Goal: Task Accomplishment & Management: Use online tool/utility

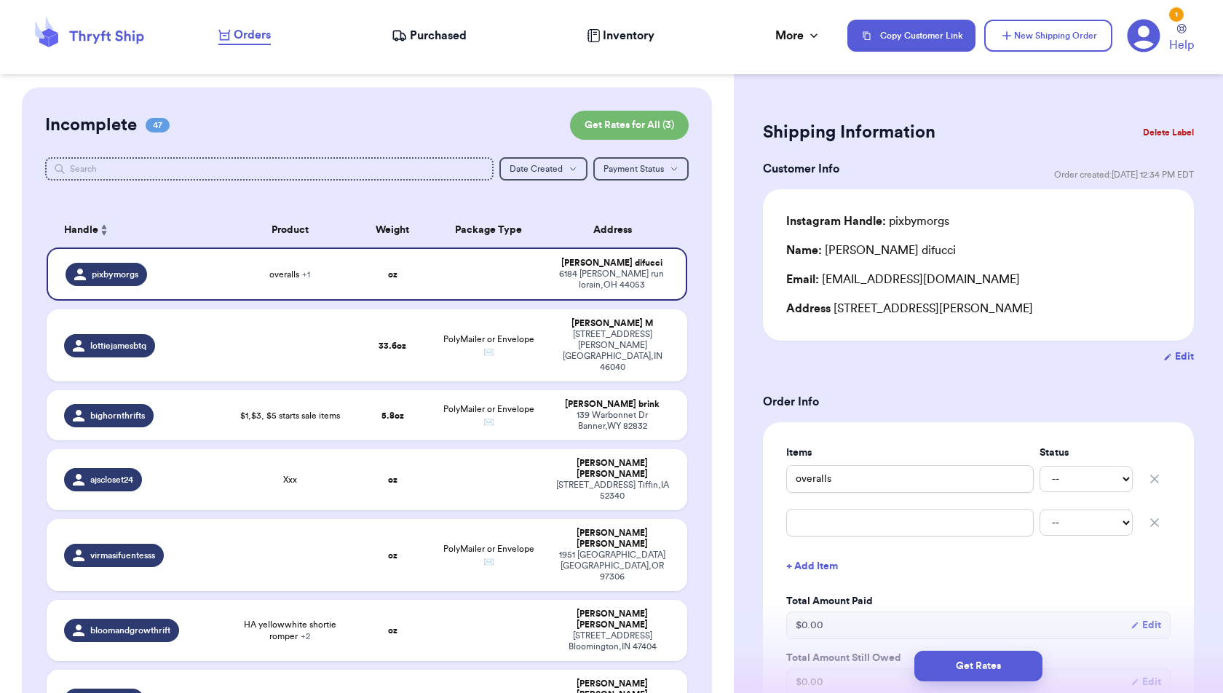
scroll to position [2614, 0]
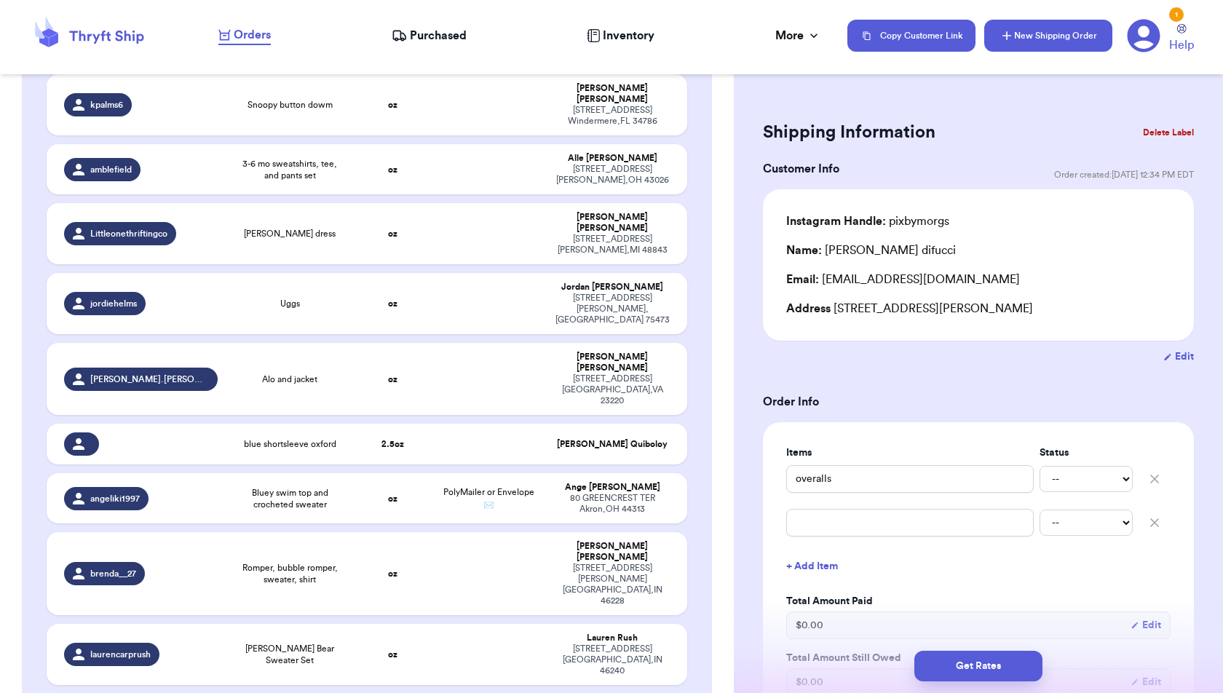
click at [1014, 42] on icon "button" at bounding box center [1007, 35] width 15 height 15
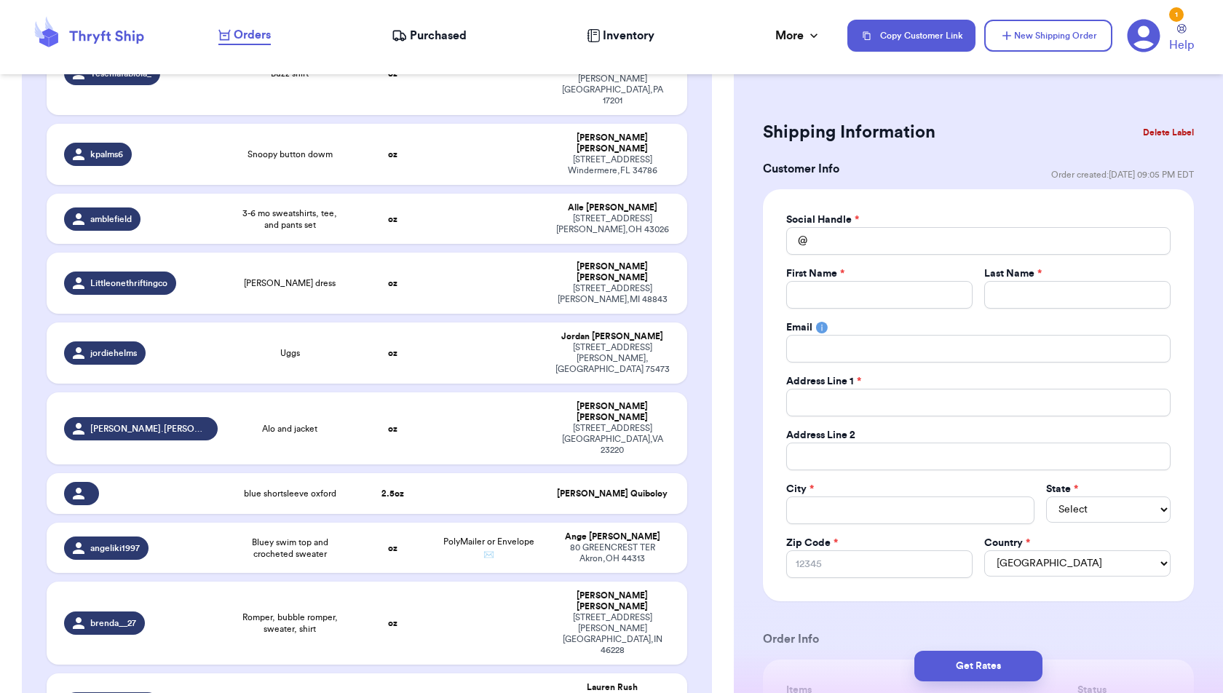
scroll to position [2664, 0]
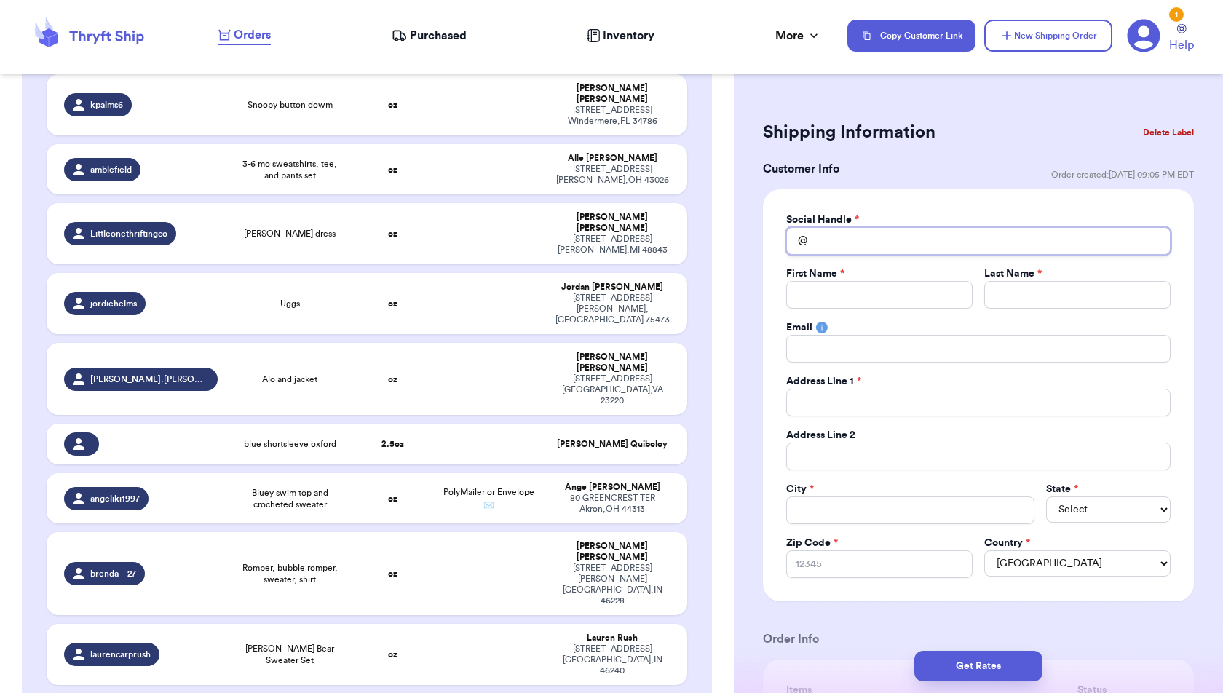
click at [902, 245] on input "Total Amount Paid" at bounding box center [978, 241] width 384 height 28
type input "s"
type input "sa"
type input "[PERSON_NAME]"
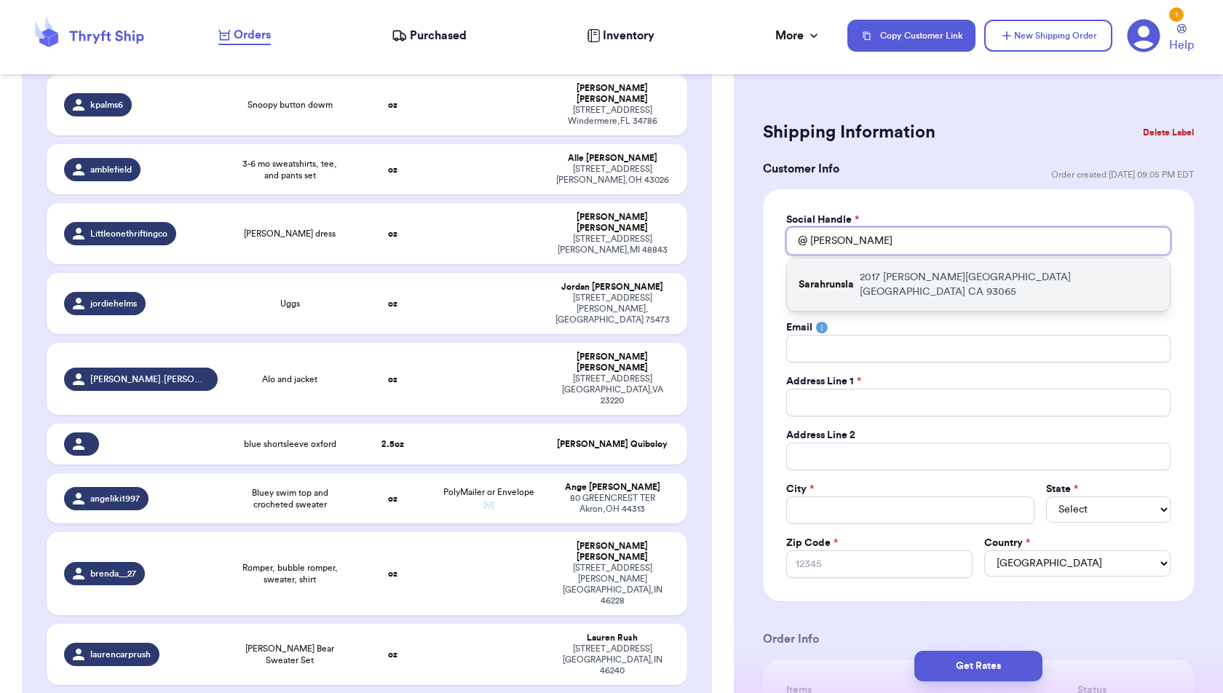
type input "[PERSON_NAME]"
click at [909, 270] on p "[STREET_ADDRESS][PERSON_NAME]" at bounding box center [1009, 284] width 299 height 29
type input "Sarahrunsla"
type input "[PERSON_NAME]"
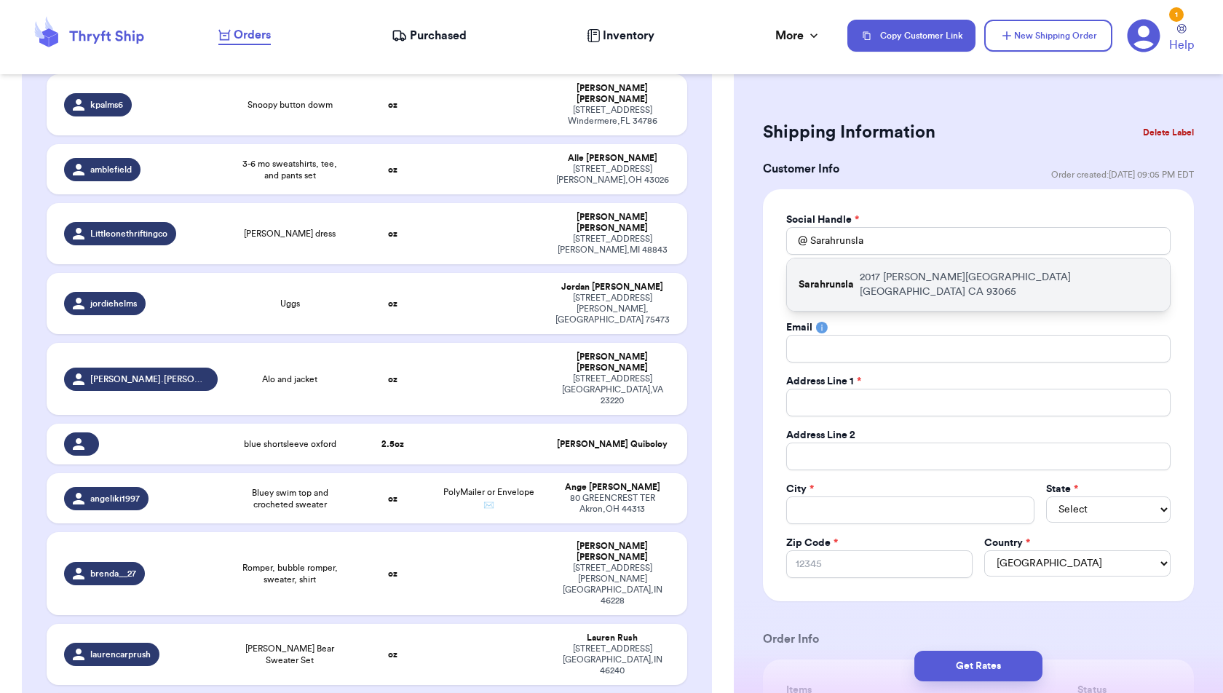
type input "[EMAIL_ADDRESS][DOMAIN_NAME]"
type input "2017 [PERSON_NAME][GEOGRAPHIC_DATA]"
type input "[GEOGRAPHIC_DATA]"
select select "CA"
type input "93065"
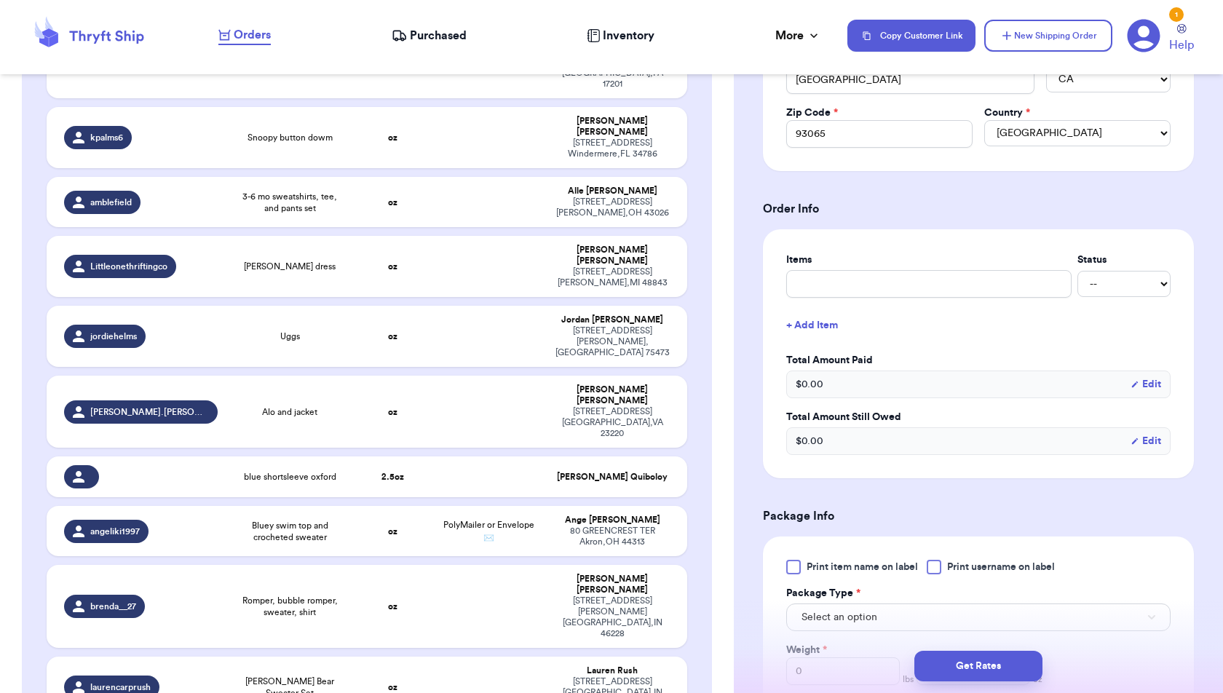
scroll to position [437, 0]
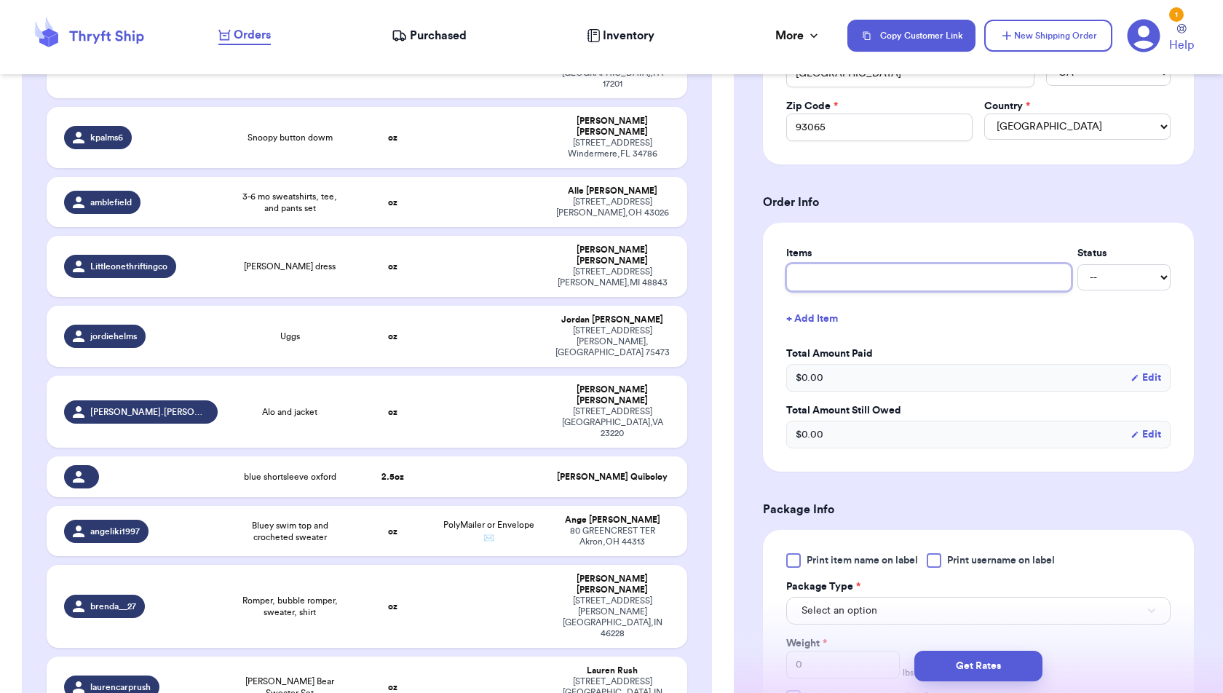
click at [847, 276] on input "text" at bounding box center [928, 278] width 285 height 28
type input "J"
type input "J&"
type input "J&J"
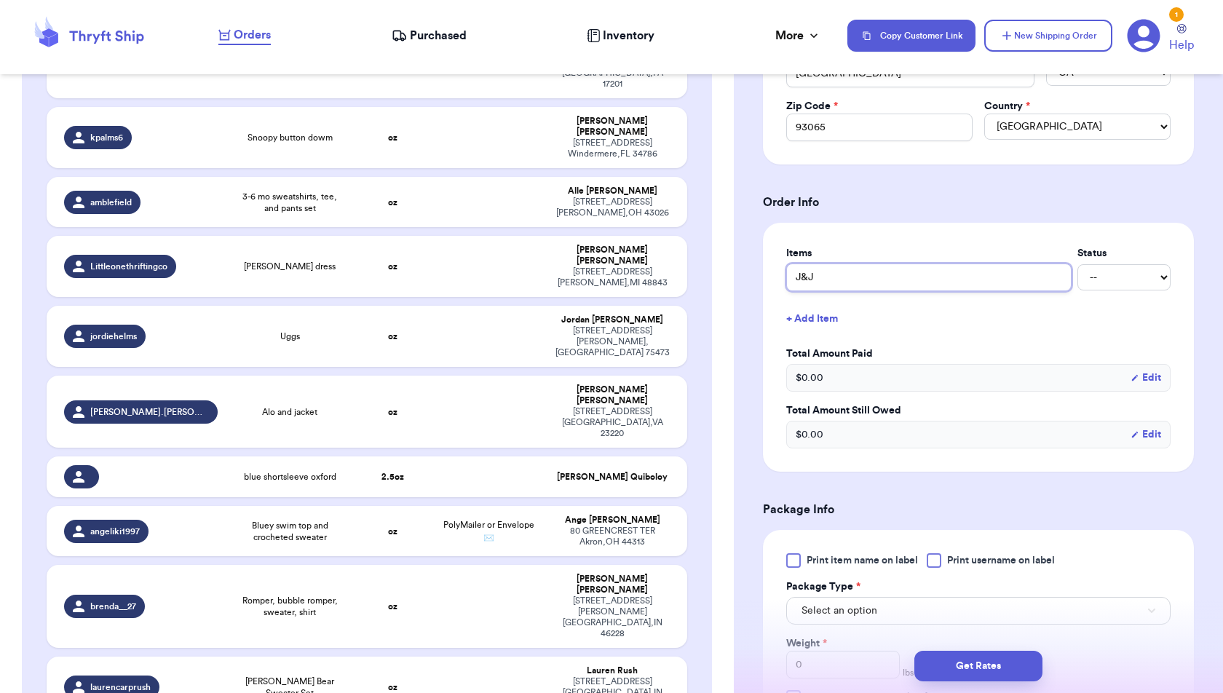
type input "J&J V"
type input "J&J Ve"
type input "J&J Vel"
type input "J&J Velv"
type input "J&J Velve"
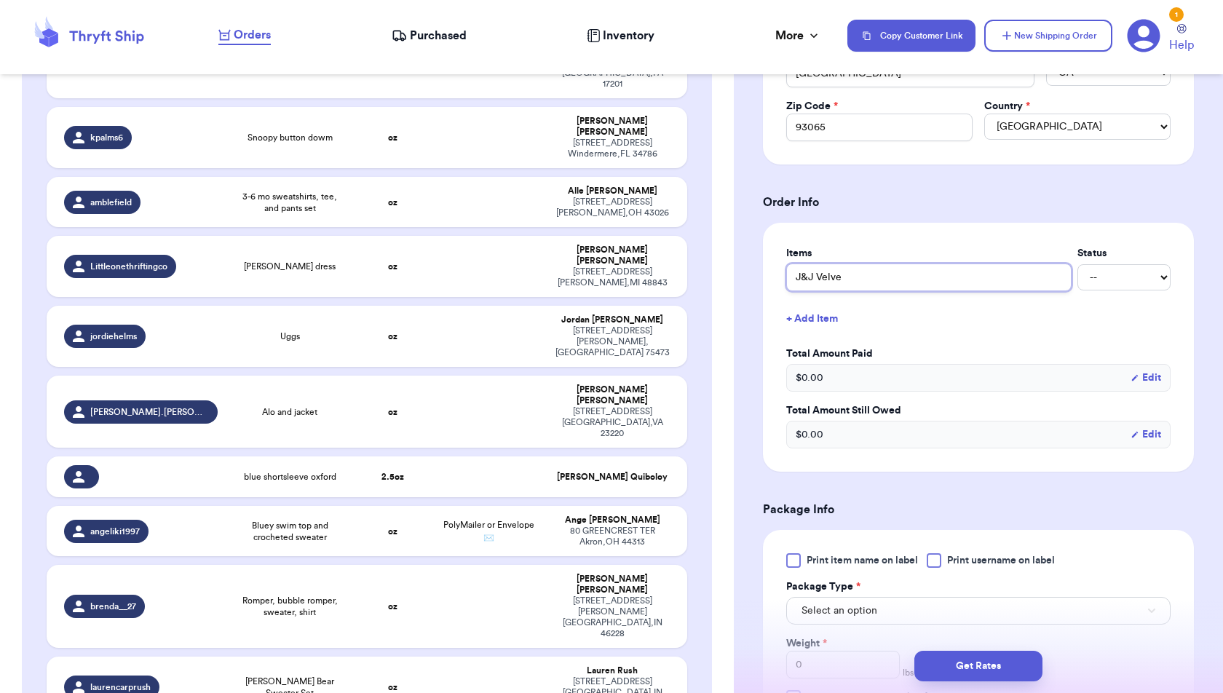
type input "J&J Velvet"
type input "J&J Velvet O"
type input "J&J Velvet Or"
type input "J&J Velvet O"
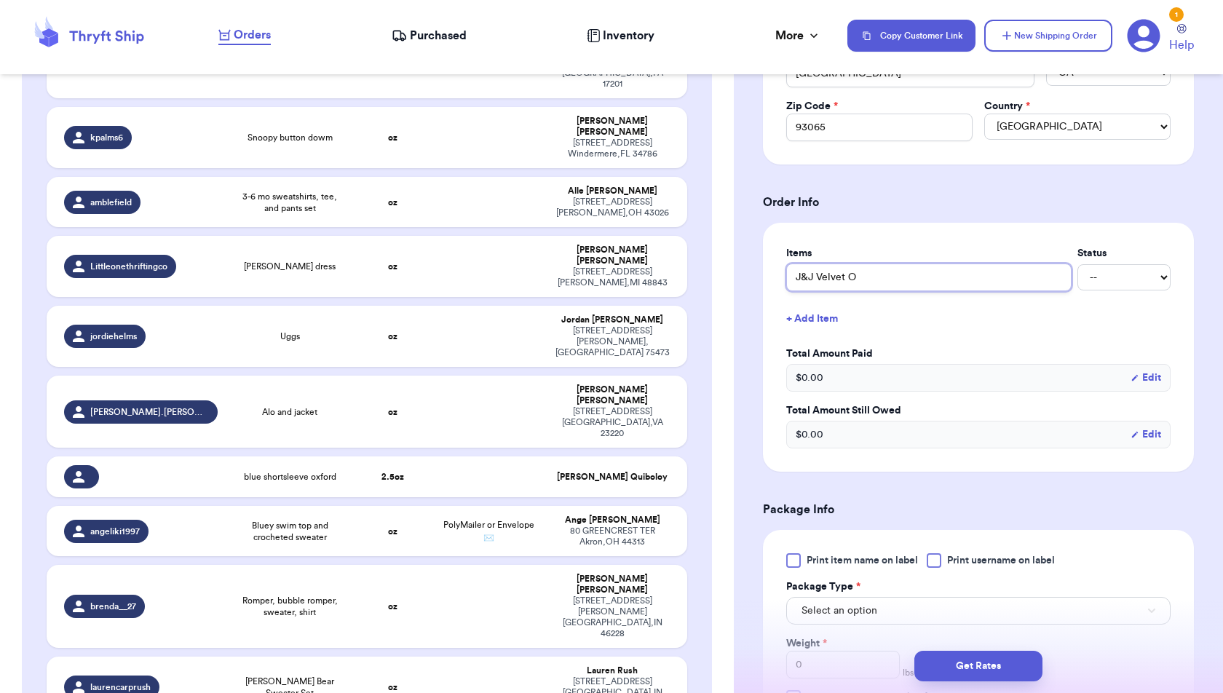
type input "J&J Velvet"
type input "J&J Velvet R"
type input "J&J Velvet Ru"
type input "J&J Velvet Rus"
type input "J&J Velvet Rust"
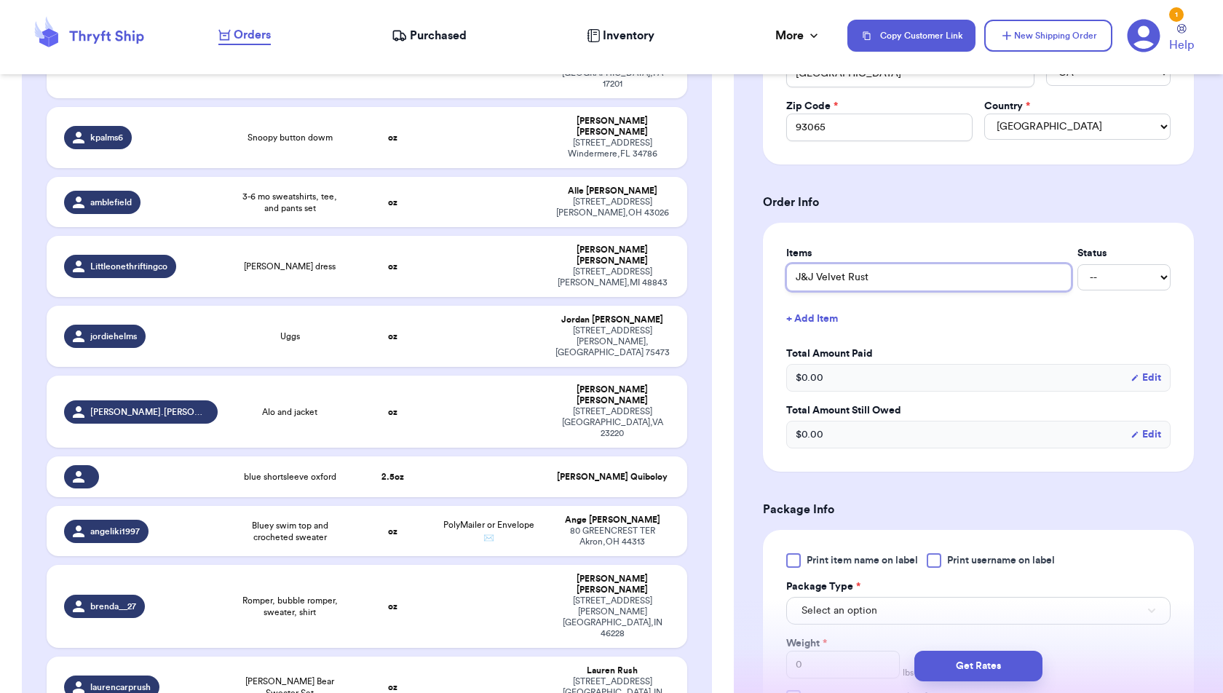
type input "J&J Velvet Rust"
type input "J&J Velvet Rust O"
type input "J&J Velvet Rust Or"
type input "J&J Velvet [PERSON_NAME]"
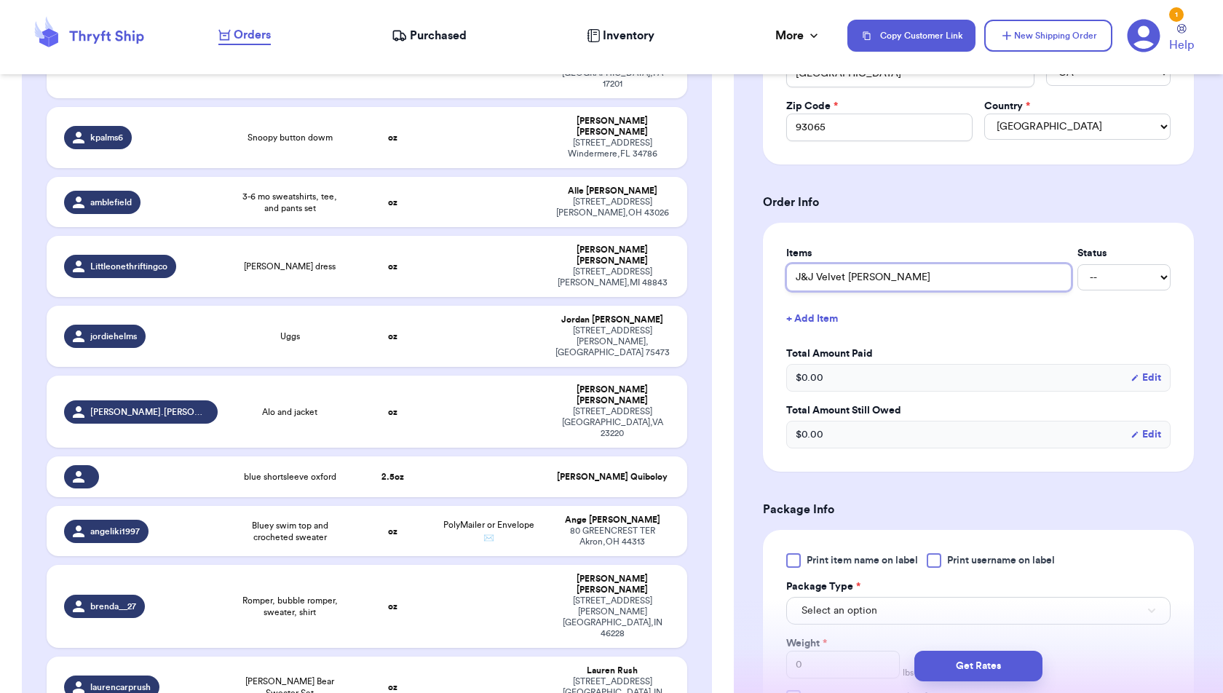
type input "J&J Velvet Rust Orang"
type input "J&J Velvet Rust Orange"
type input "J&J Velvet Rust Orange S"
type input "J&J Velvet Rust Orange Sk"
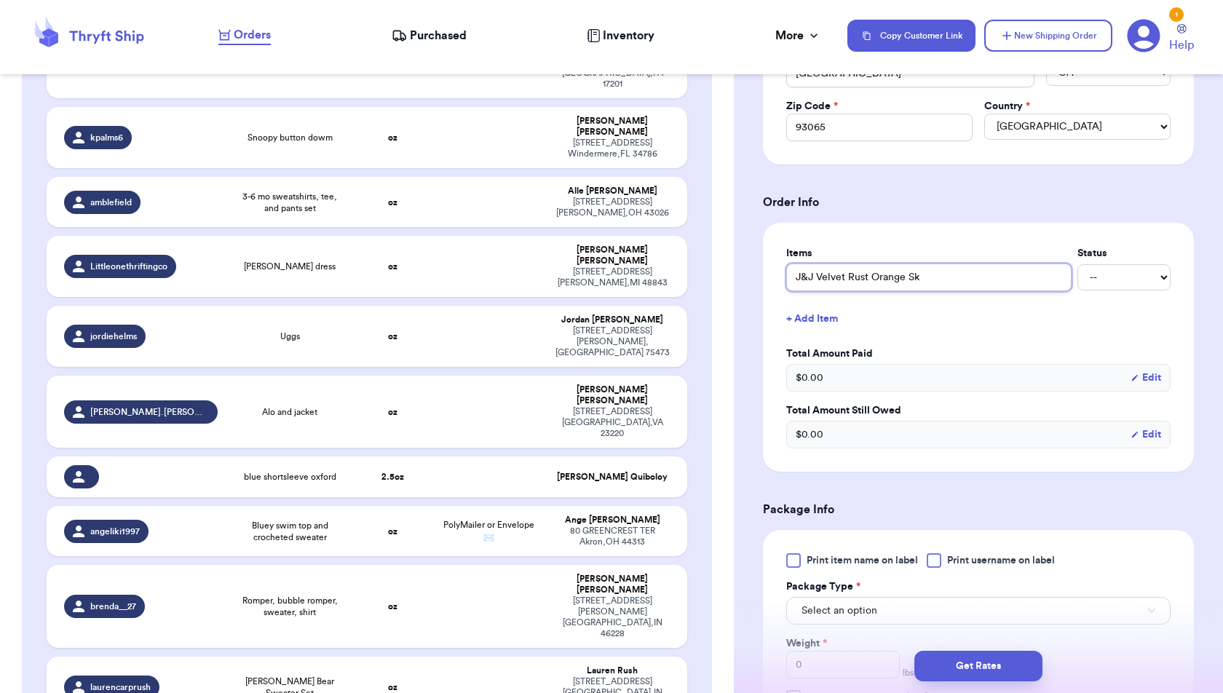
type input "J&J Velvet Rust Orange Ski"
type input "J&J Velvet Rust Orange Skir"
type input "J&J Velvet Rust Orange Skirt"
type input "J&J Velvet Rust Orange Skirta"
type input "J&J Velvet Rust Orange Skirtal"
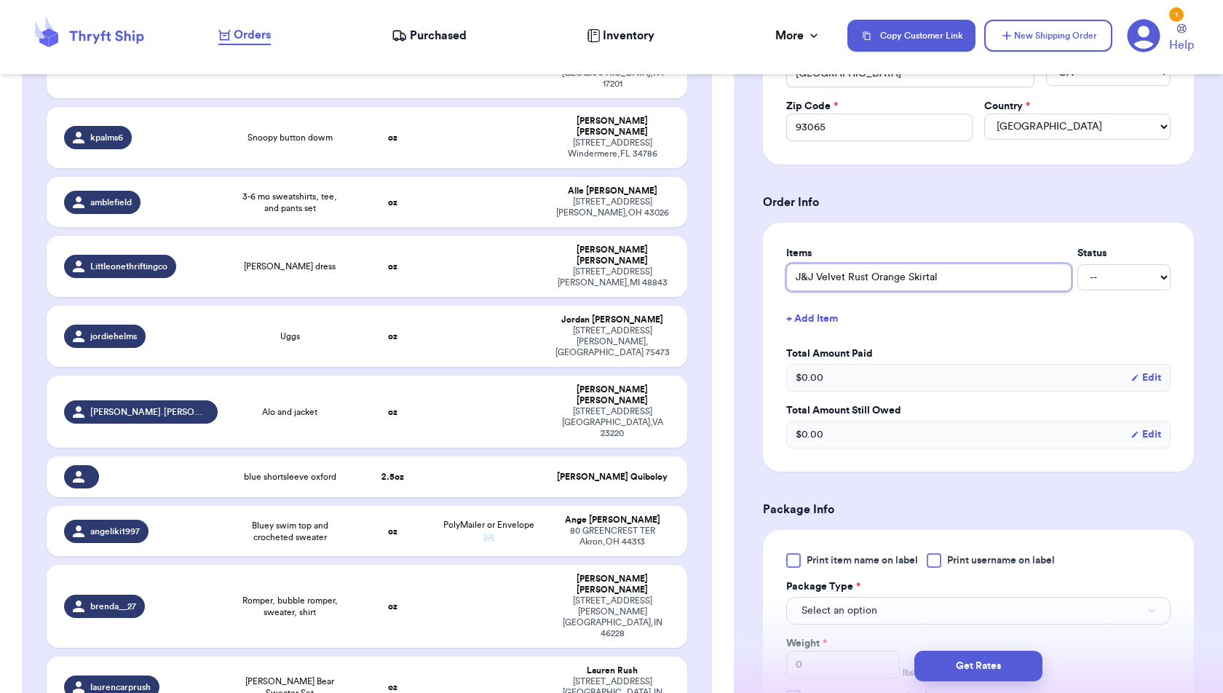
type input "J&J Velvet Rust Orange Skirtall"
click at [818, 318] on button "+ Add Item" at bounding box center [979, 319] width 396 height 32
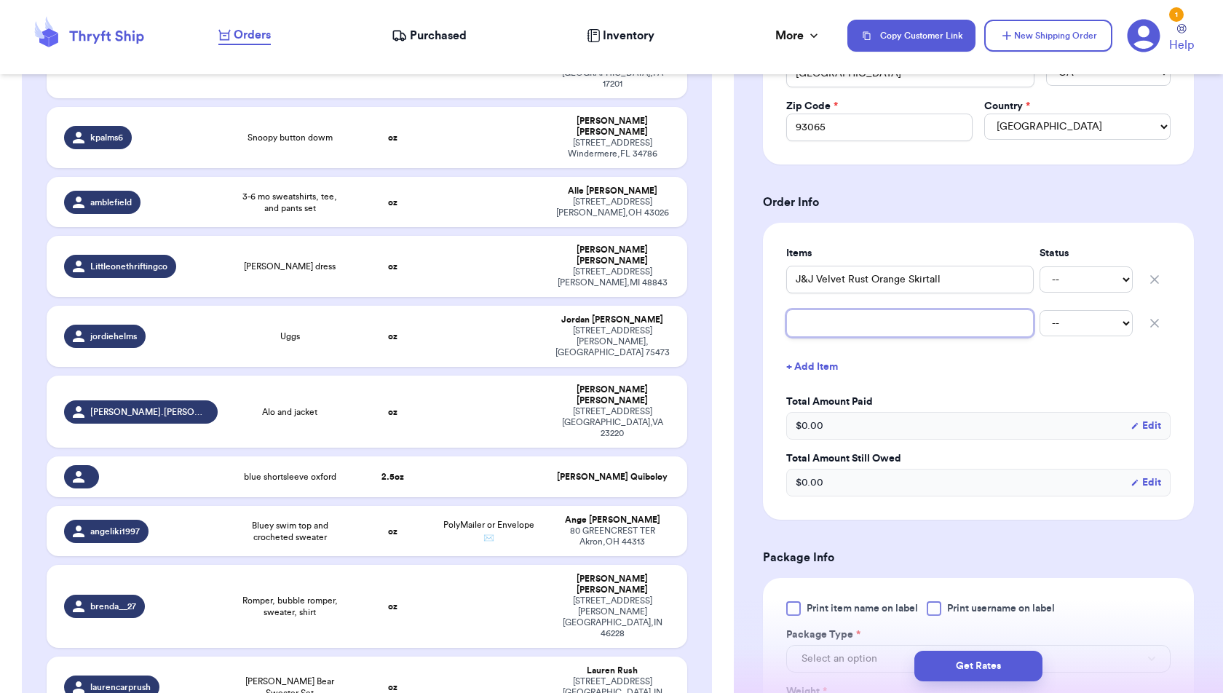
click at [818, 331] on input "text" at bounding box center [910, 323] width 248 height 28
type input "A"
type input "AS"
type input "A"
type input "As"
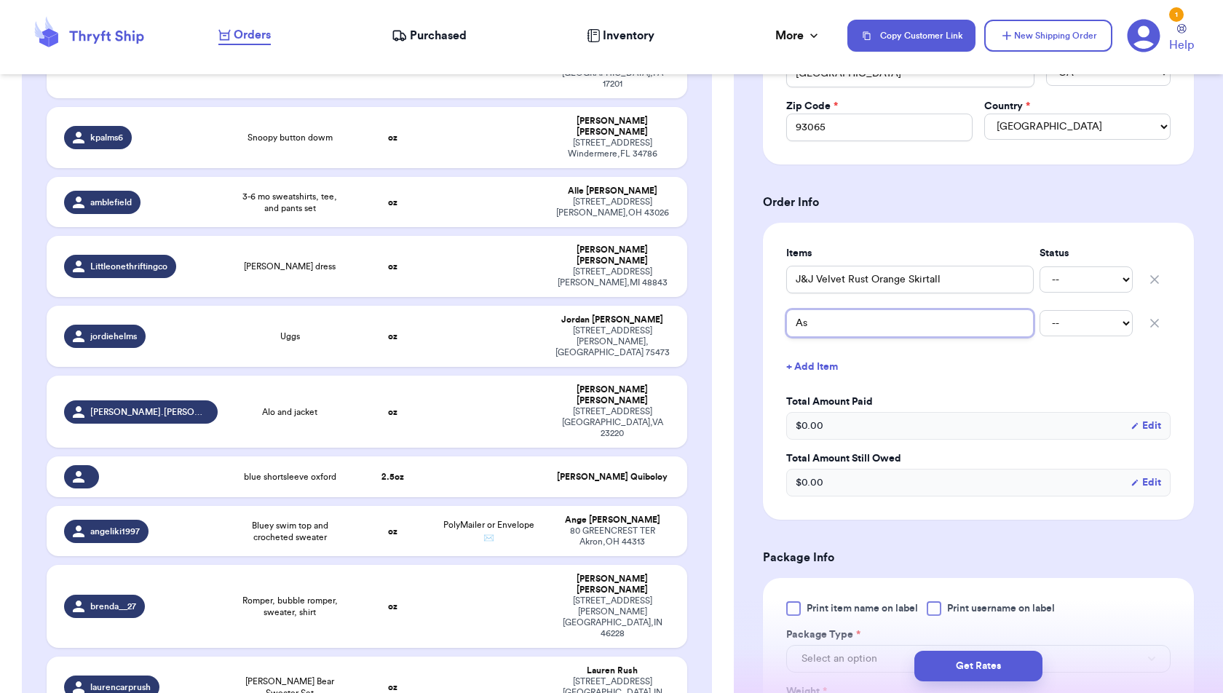
type input "Ash"
type input "Ashl"
type input "Ashle"
type input "[PERSON_NAME]"
type input "[PERSON_NAME]'"
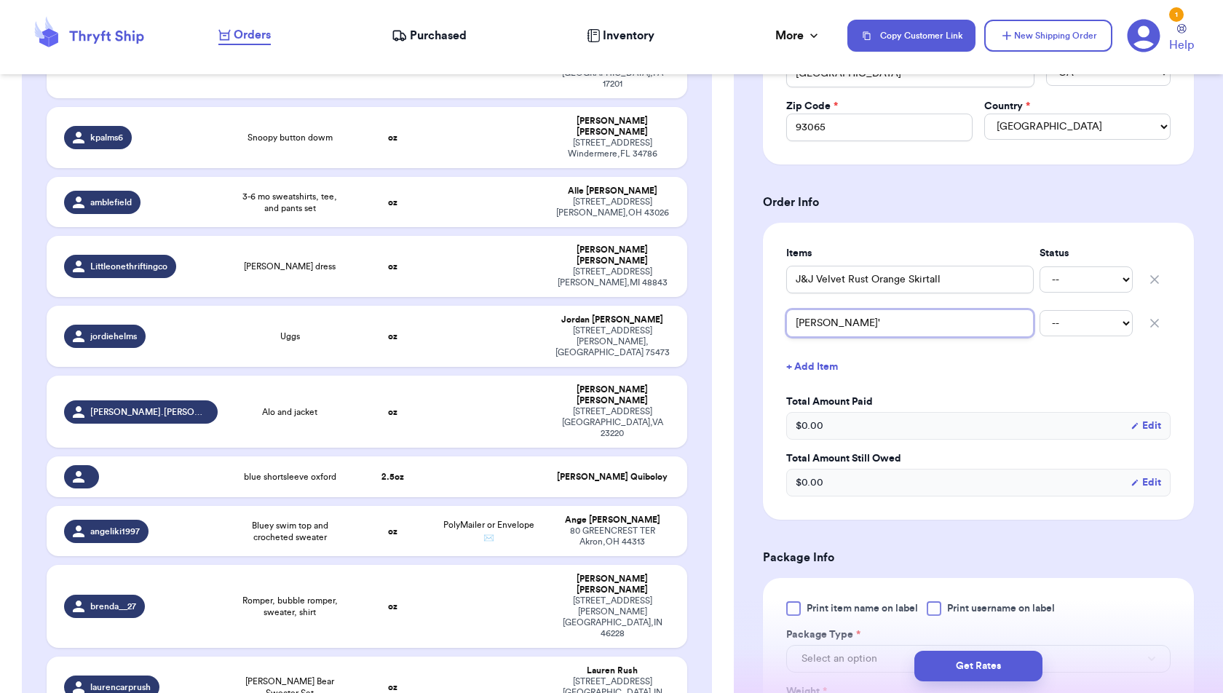
type input "[PERSON_NAME]'s"
type input "[PERSON_NAME]'s i"
type input "[PERSON_NAME]'s it"
type input "[PERSON_NAME]'s ite"
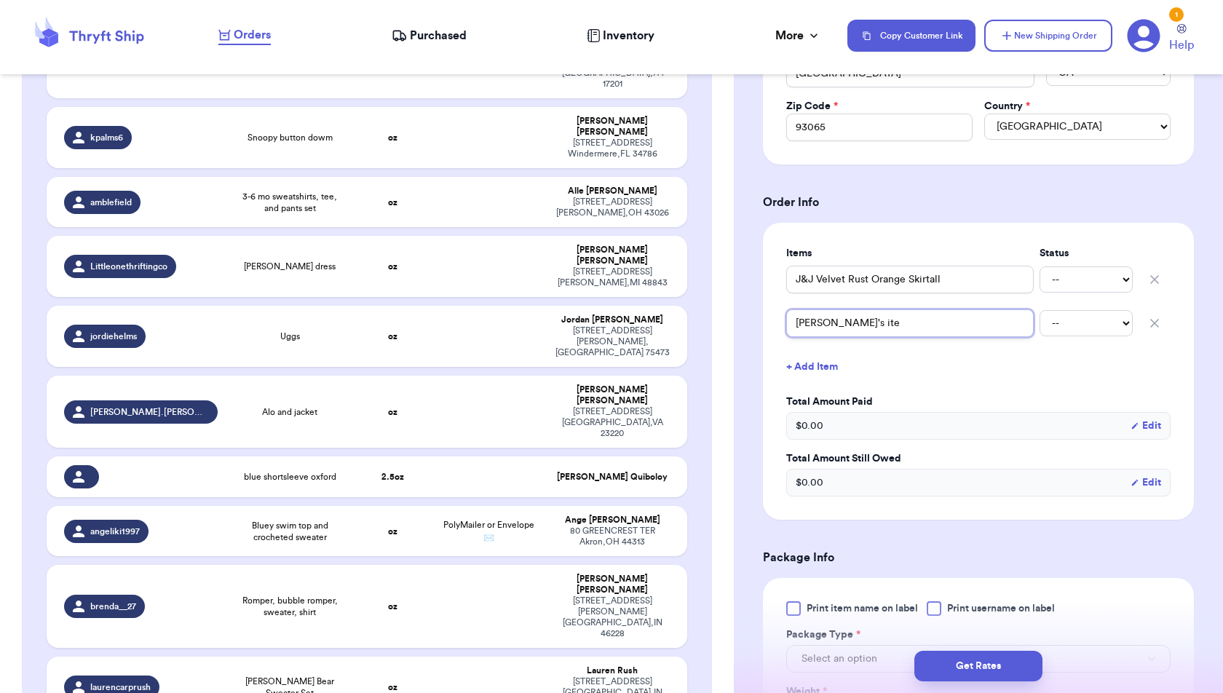
type input "[PERSON_NAME]'s ites"
type input "[PERSON_NAME]'s itesm"
type input "[PERSON_NAME]'s itesm \"
type input "[PERSON_NAME]'s itesm"
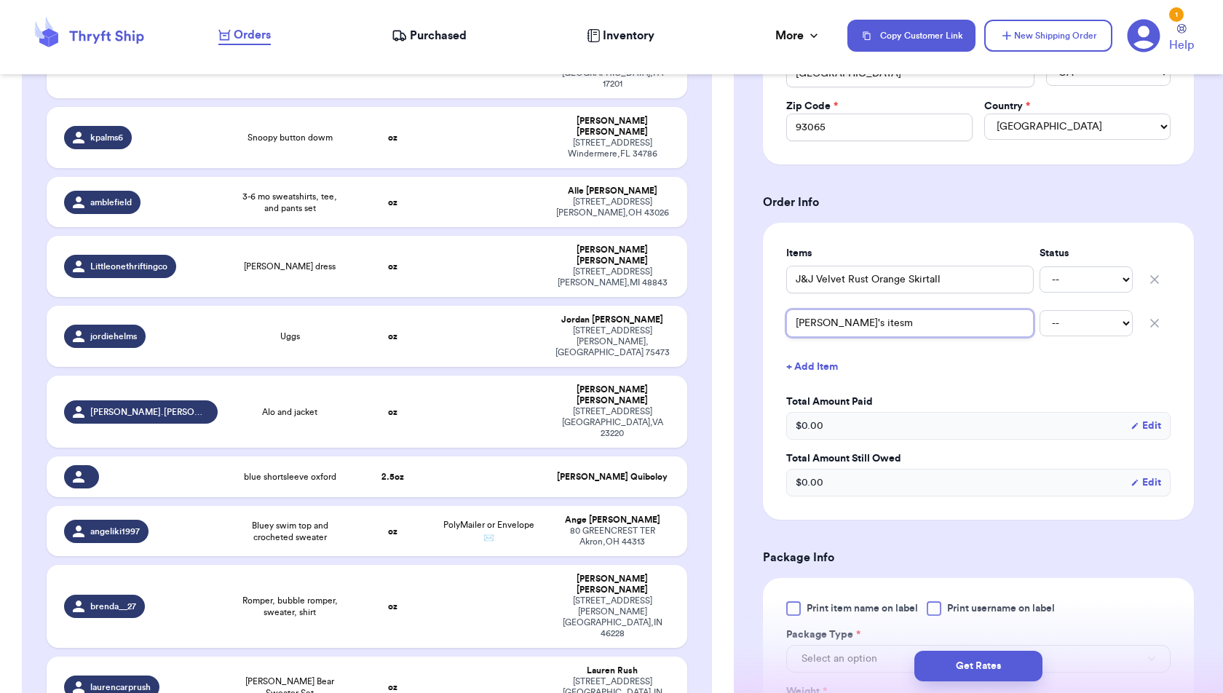
type input "[PERSON_NAME]'s itesm"
type input "[PERSON_NAME]'s ites"
type input "[PERSON_NAME]'s ite"
type input "[PERSON_NAME]'s item"
type input "[PERSON_NAME]'s items"
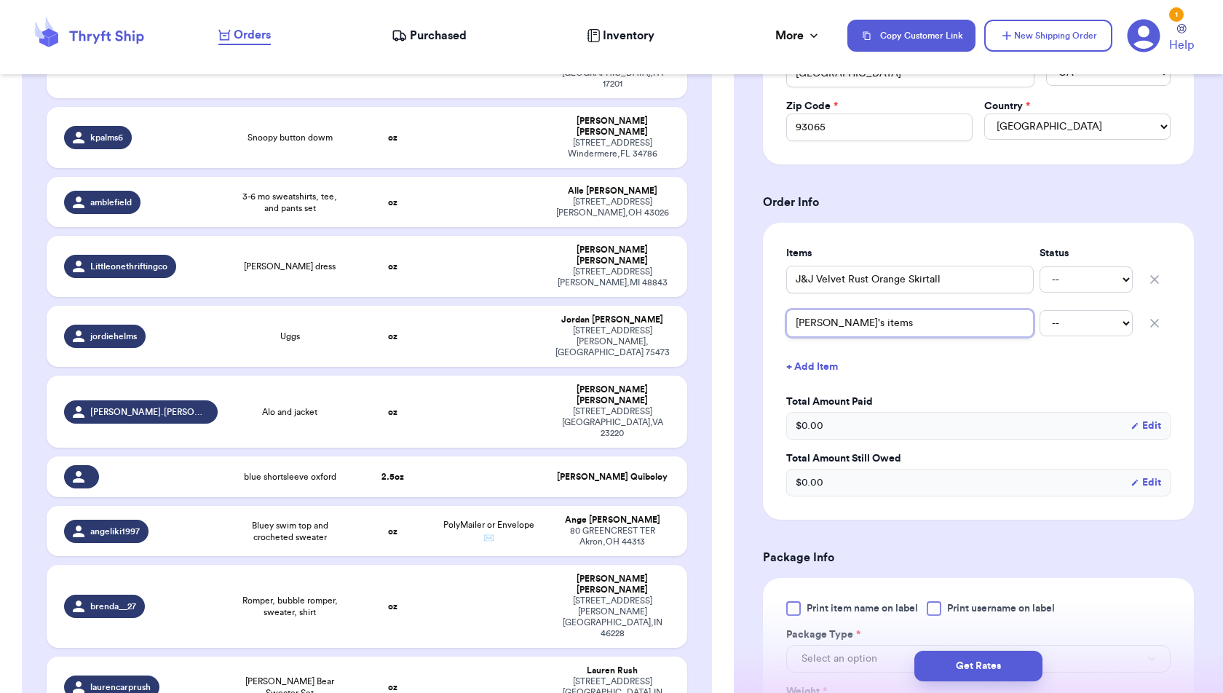
type input "[PERSON_NAME]'s items"
click at [917, 367] on button "+ Add Item" at bounding box center [979, 367] width 396 height 32
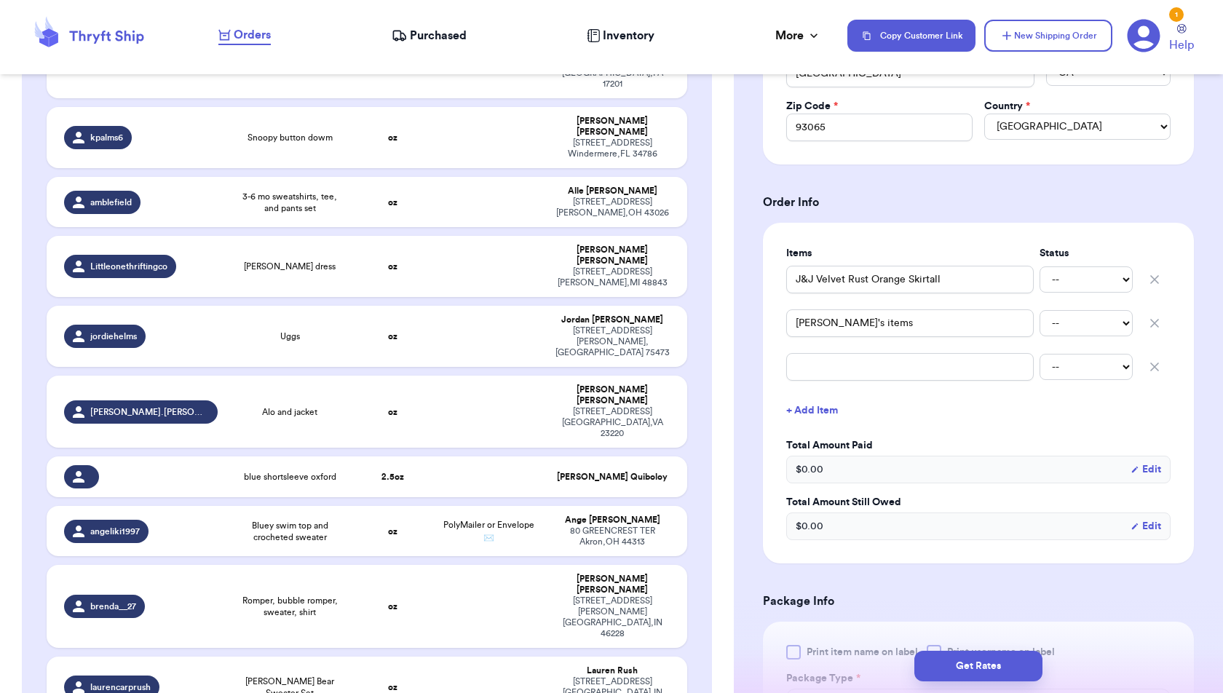
click at [1158, 365] on icon "button" at bounding box center [1154, 366] width 7 height 7
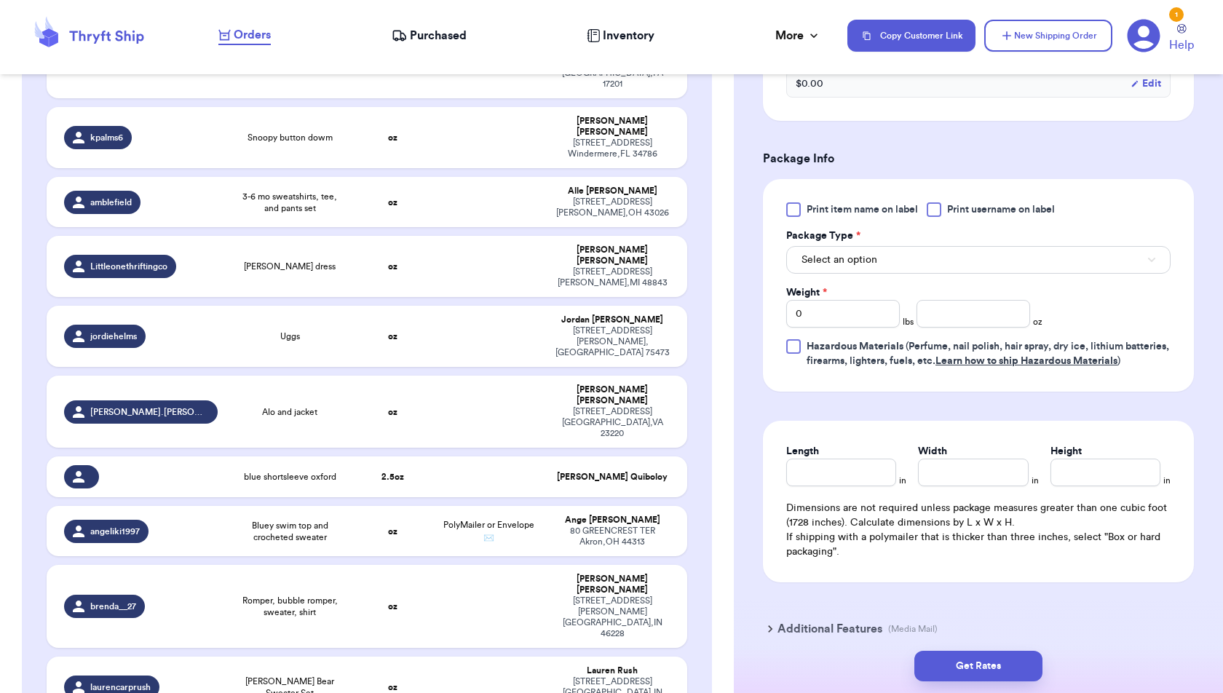
scroll to position [843, 0]
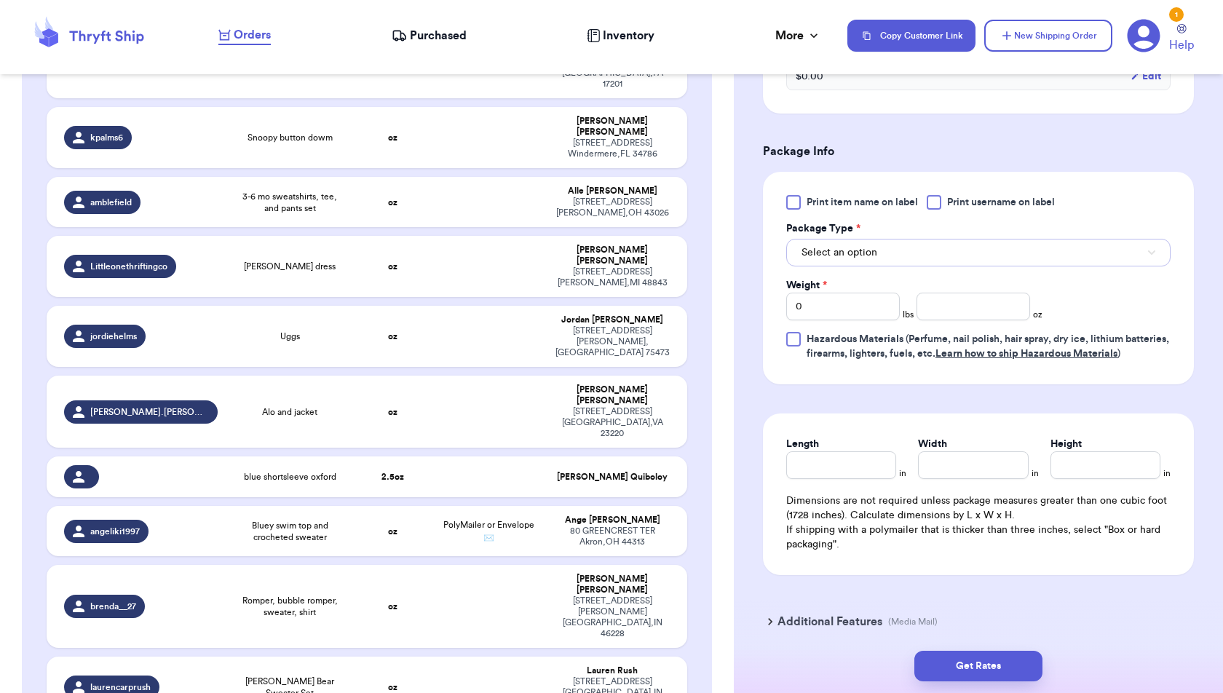
click at [1104, 251] on button "Select an option" at bounding box center [978, 253] width 384 height 28
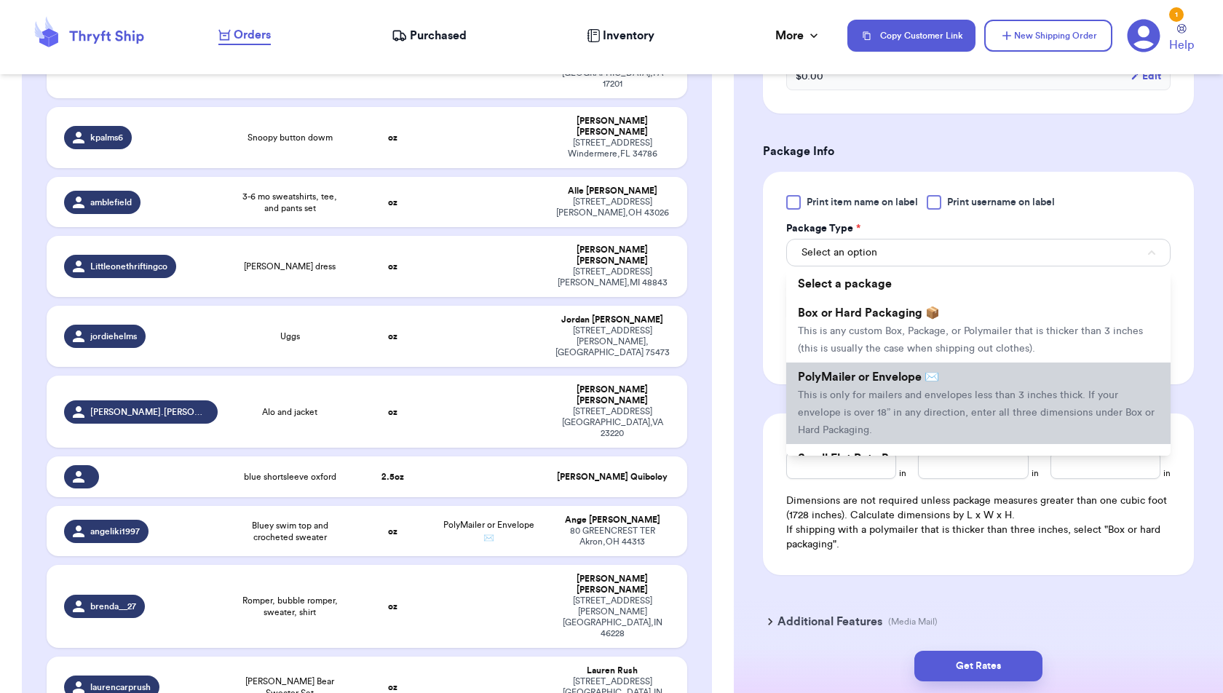
click at [1076, 378] on li "PolyMailer or Envelope ✉️ This is only for mailers and envelopes less than 3 in…" at bounding box center [978, 404] width 384 height 82
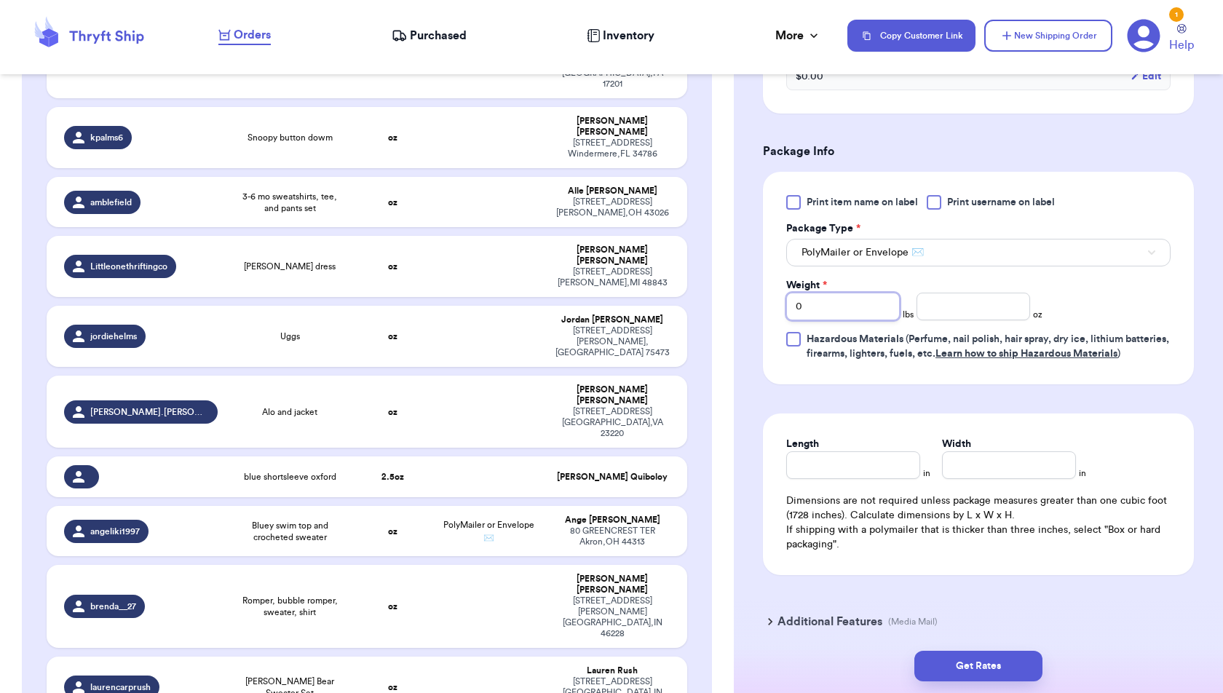
drag, startPoint x: 861, startPoint y: 297, endPoint x: 727, endPoint y: 297, distance: 134.0
click at [727, 297] on div "Customer Link New Order Incomplete 48 Get Rates for All ( 3 ) Get Rates for All…" at bounding box center [611, 346] width 1223 height 693
type input "1"
type input "6.7"
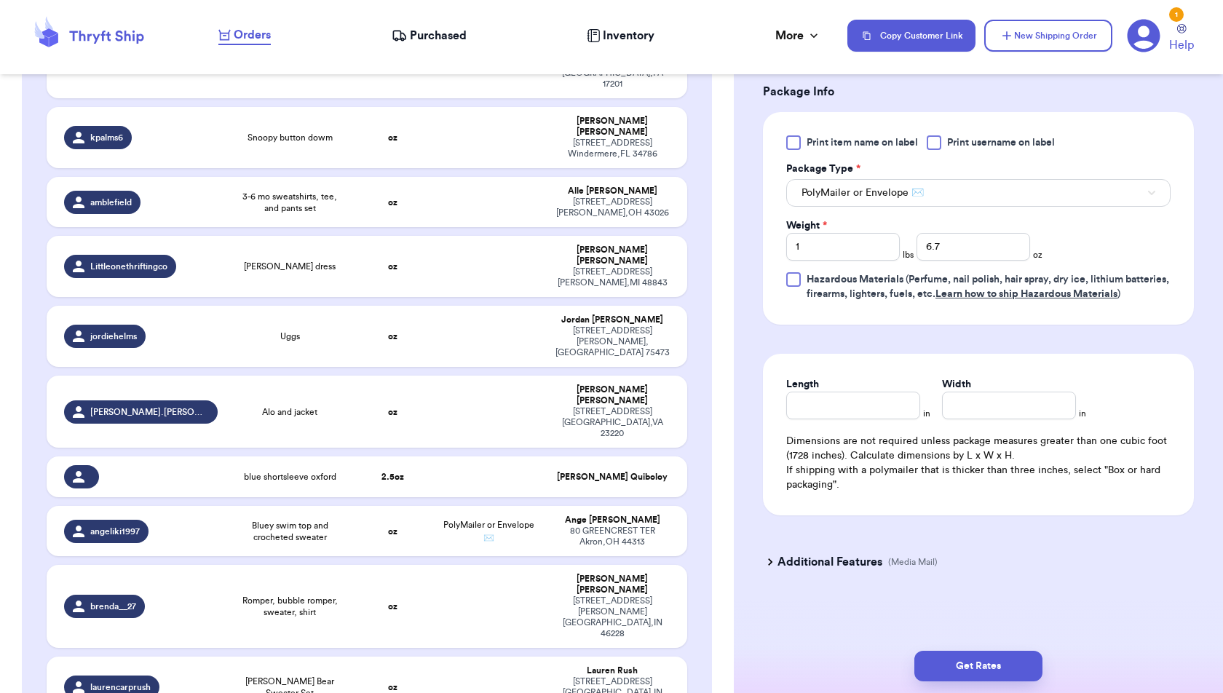
click at [972, 650] on div "Get Rates" at bounding box center [978, 666] width 489 height 54
click at [980, 673] on button "Get Rates" at bounding box center [979, 666] width 128 height 31
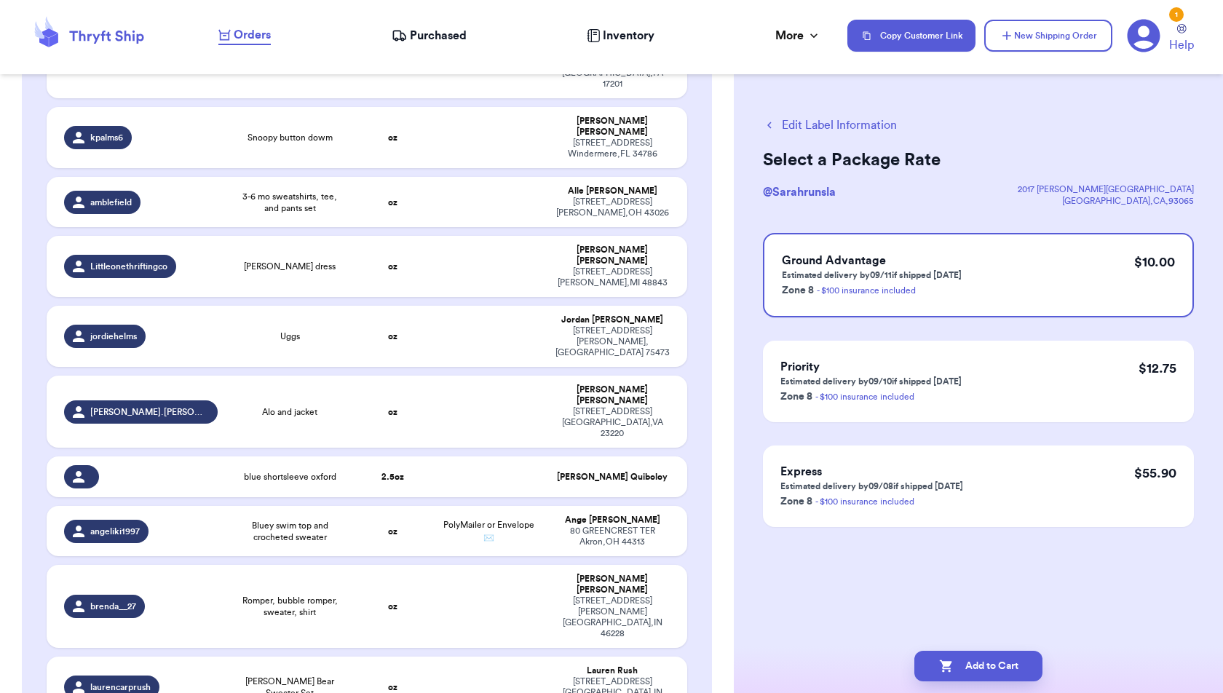
click at [898, 182] on div "Select a Package Rate @ Sarahrunsla [STREET_ADDRESS][PERSON_NAME] Ground Advant…" at bounding box center [978, 338] width 431 height 379
click at [783, 117] on button "Edit Label Information" at bounding box center [830, 125] width 134 height 17
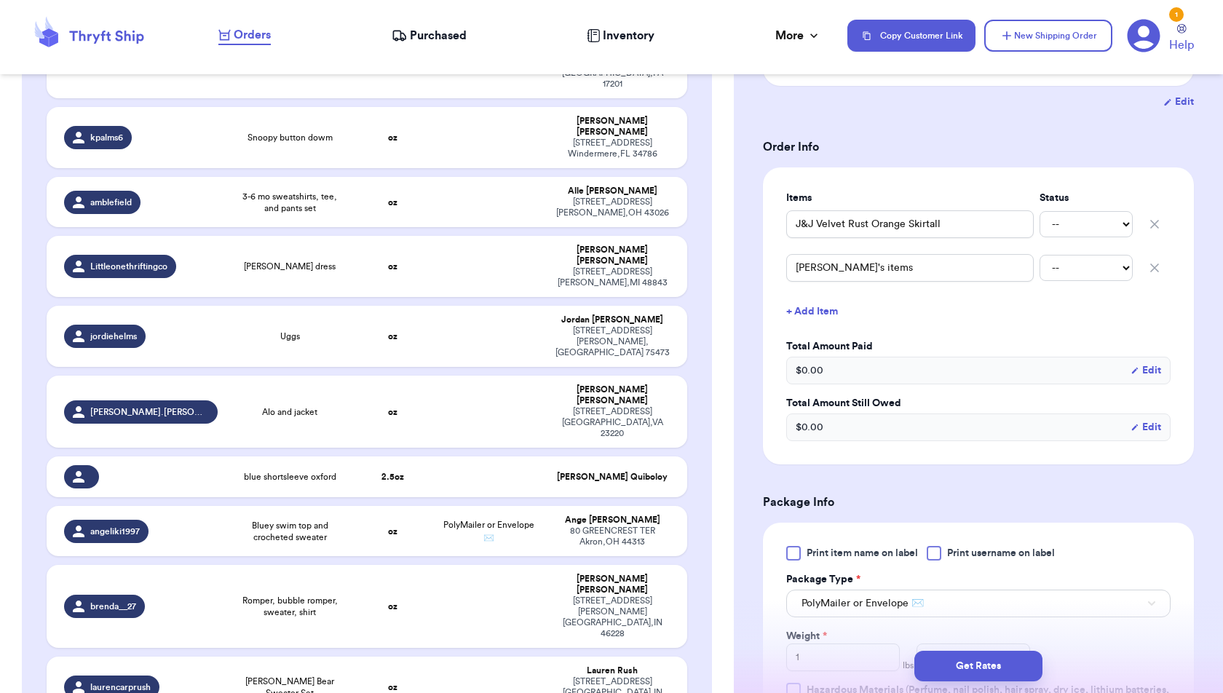
scroll to position [246, 0]
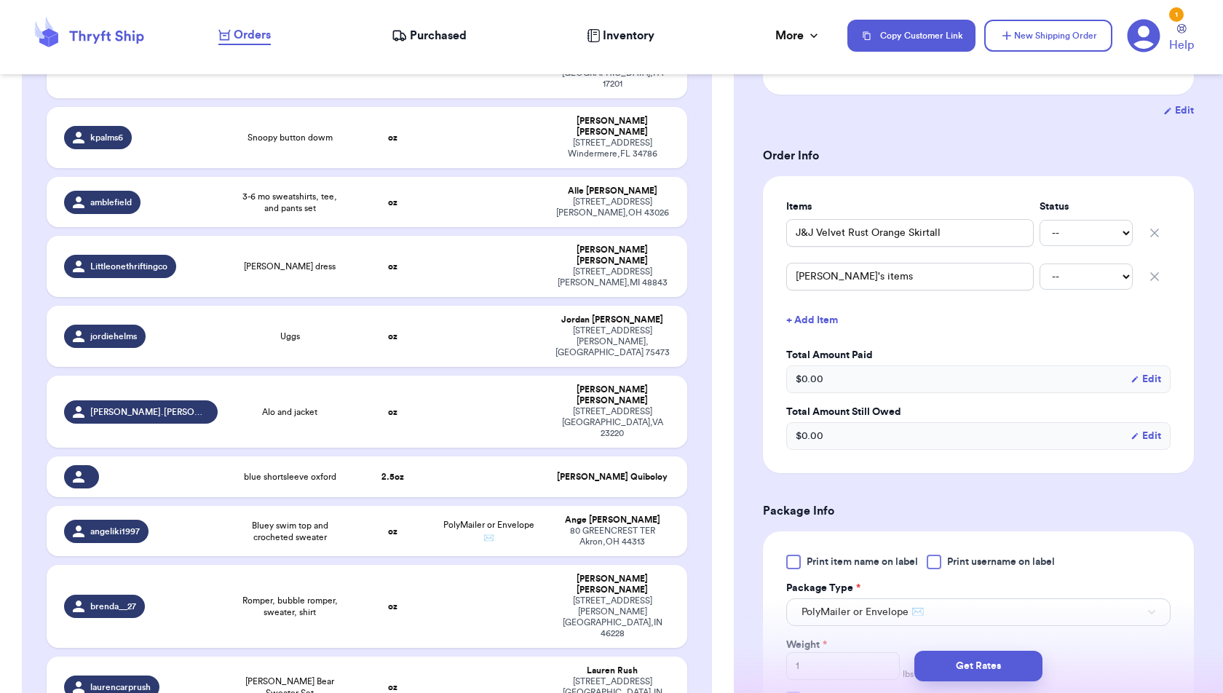
click at [827, 312] on button "+ Add Item" at bounding box center [979, 320] width 396 height 32
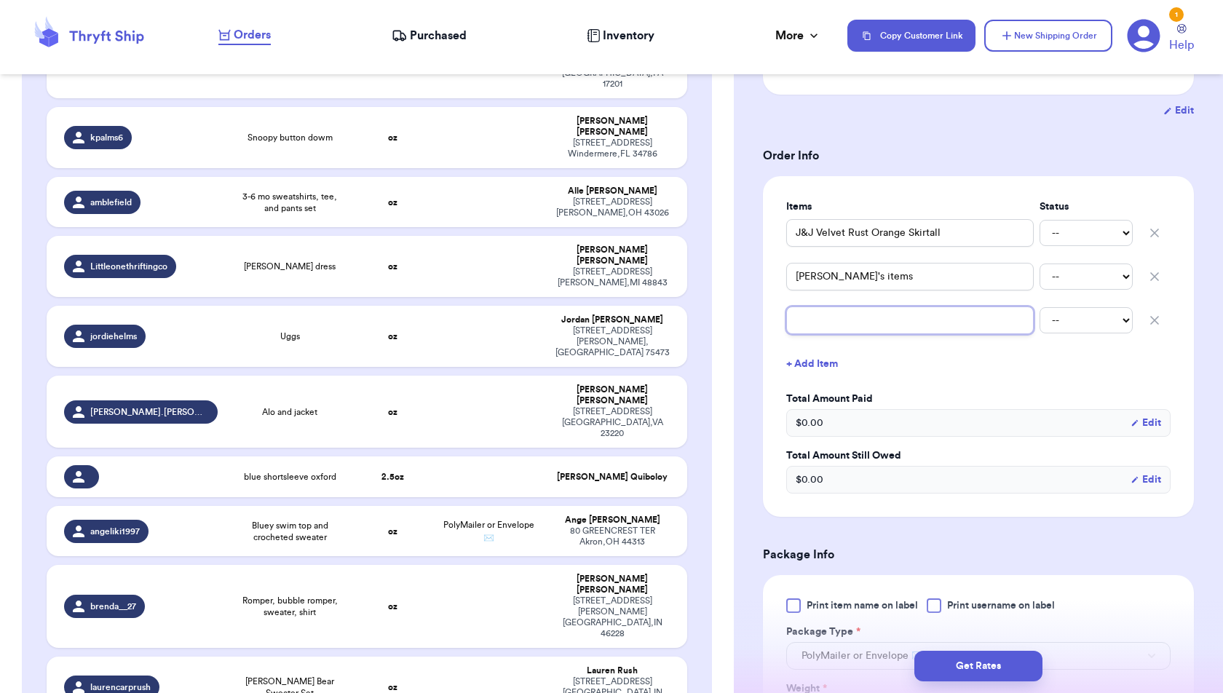
click at [827, 312] on input "text" at bounding box center [910, 321] width 248 height 28
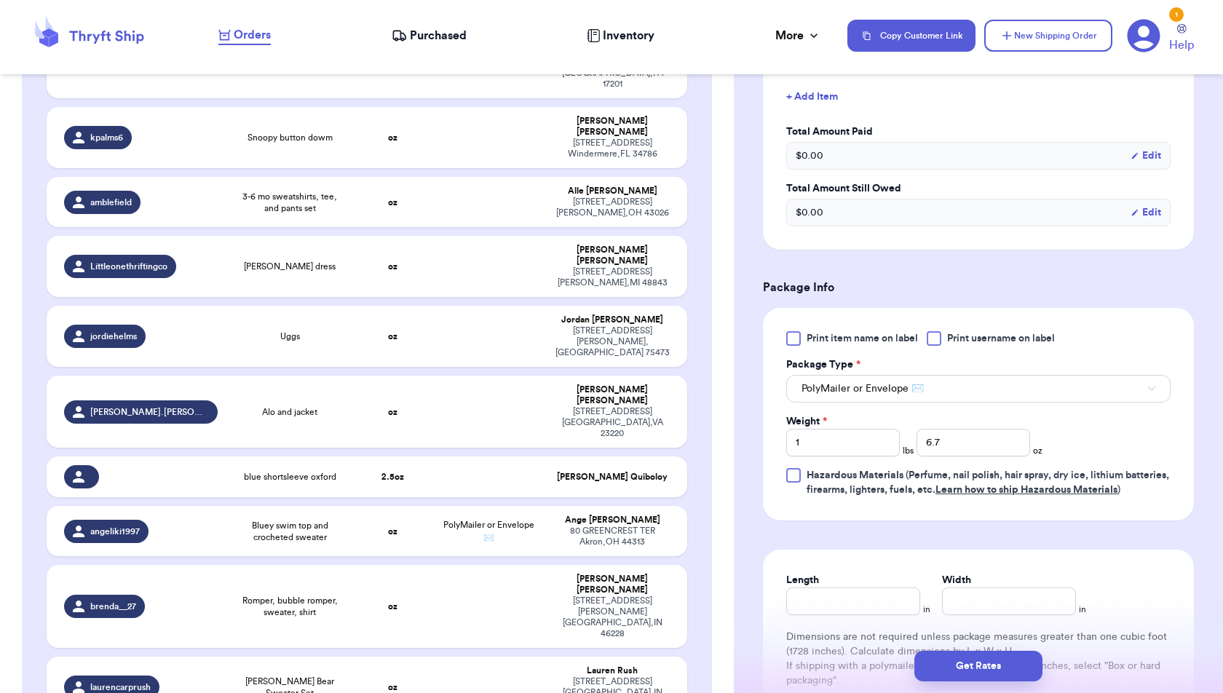
scroll to position [557, 0]
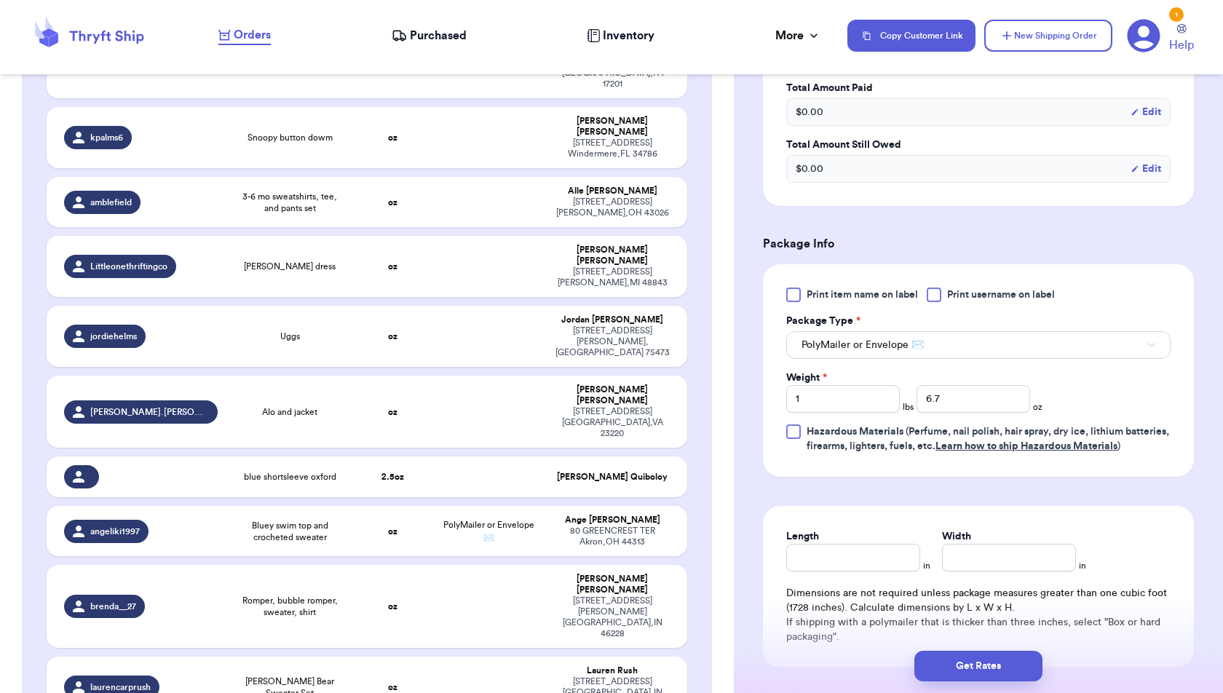
type input "Pumpkin Monster Truck Graphic T"
drag, startPoint x: 952, startPoint y: 391, endPoint x: 873, endPoint y: 391, distance: 78.6
click at [873, 391] on div "Weight * 1 lbs 6.7 oz" at bounding box center [914, 392] width 256 height 42
type input "8.8"
click at [1071, 477] on div "Print item name on label Print username on label Package Type * PolyMailer or E…" at bounding box center [978, 370] width 431 height 213
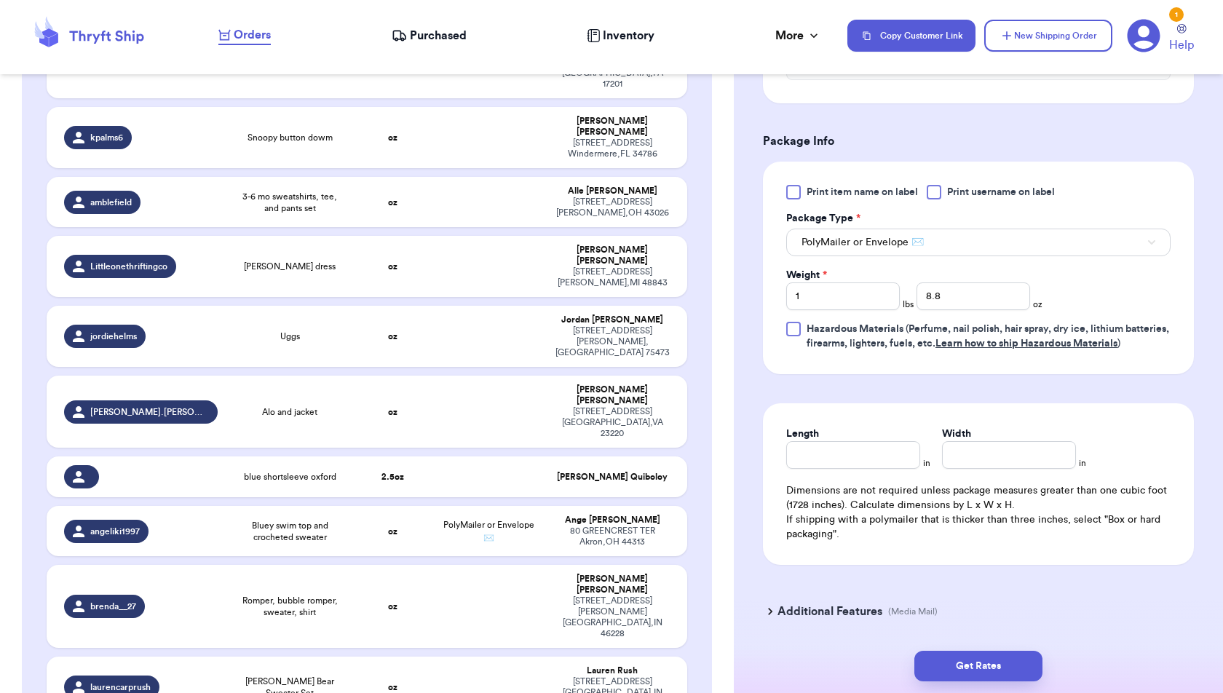
scroll to position [719, 0]
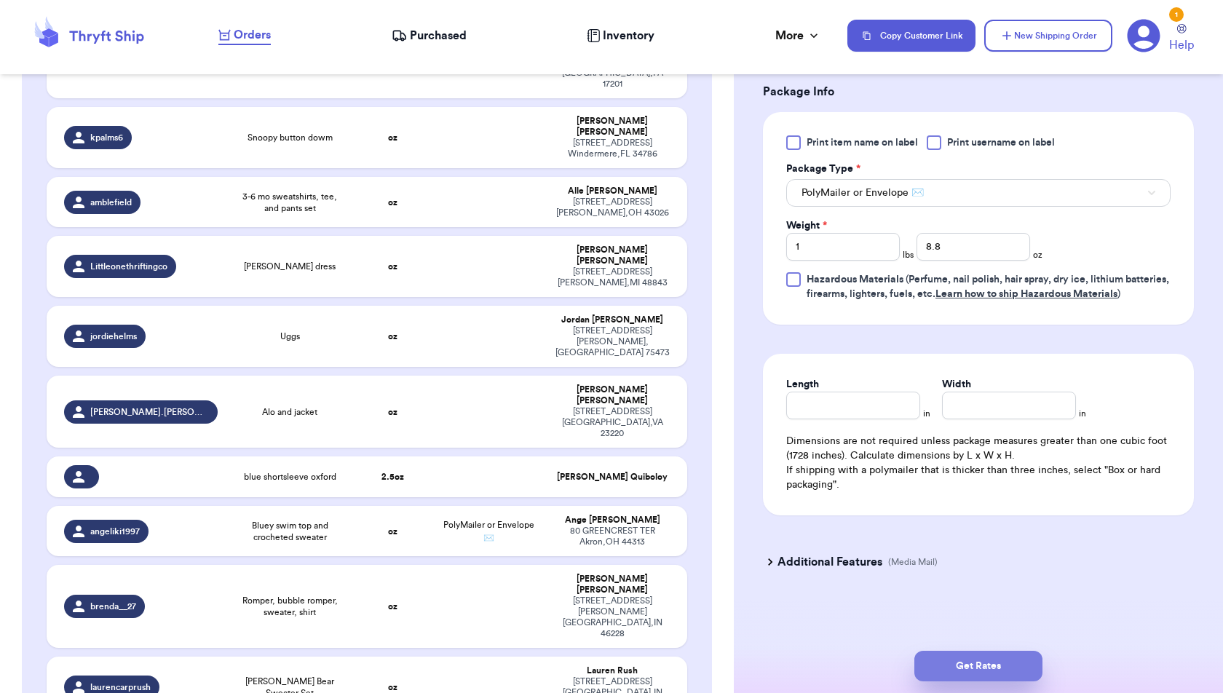
click at [1009, 667] on button "Get Rates" at bounding box center [979, 666] width 128 height 31
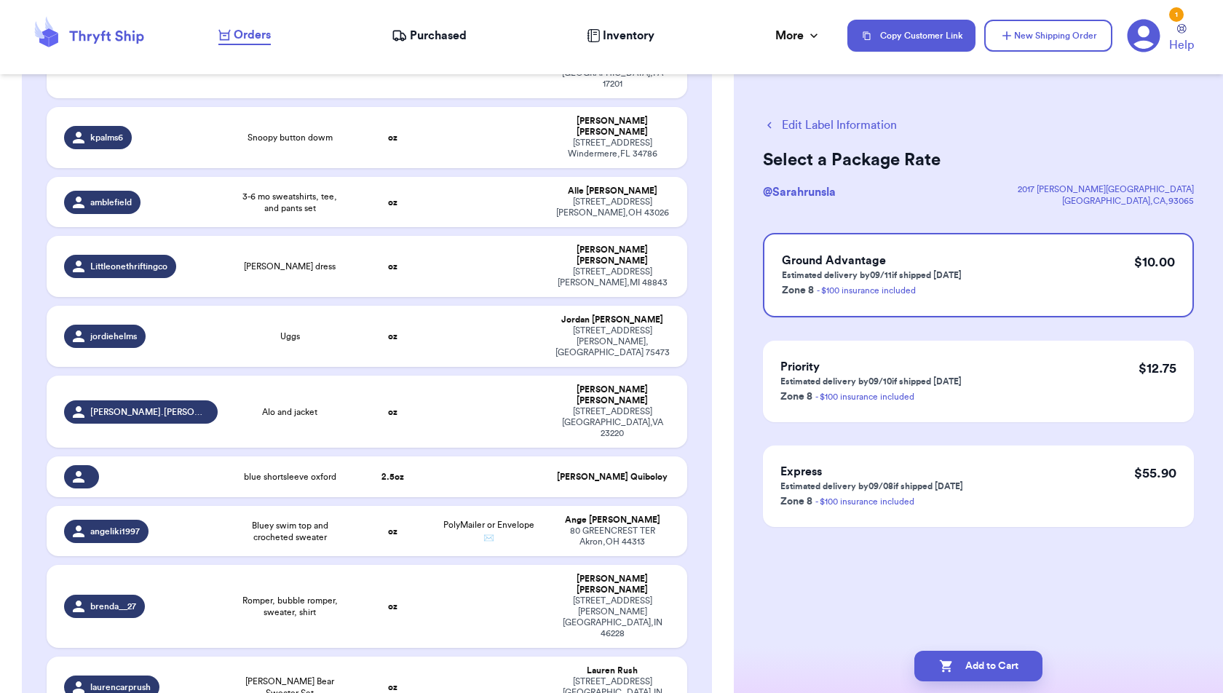
click at [1015, 596] on div "Edit Label Information Select a Package Rate @ Sarahrunsla [STREET_ADDRESS][PER…" at bounding box center [978, 358] width 489 height 542
